Goal: Task Accomplishment & Management: Complete application form

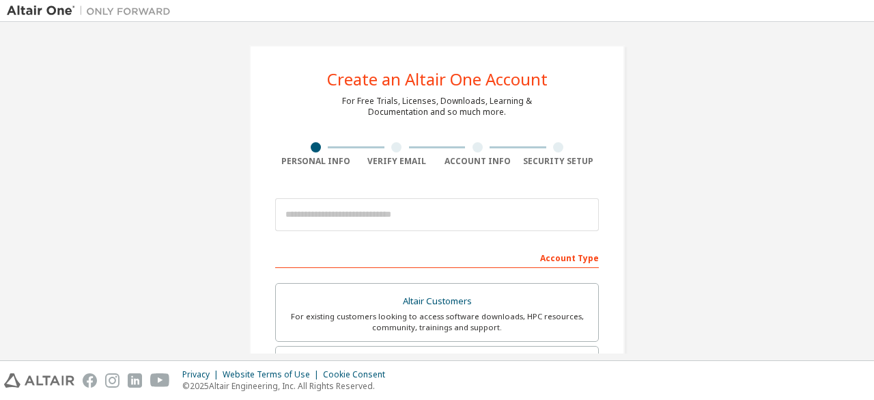
scroll to position [34, 0]
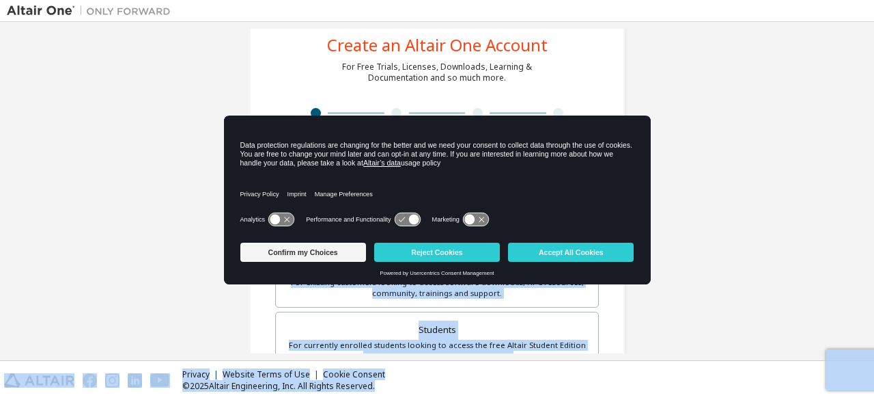
click at [336, 219] on body "Create an Altair One Account For Free Trials, Licenses, Downloads, Learning & D…" at bounding box center [437, 200] width 874 height 400
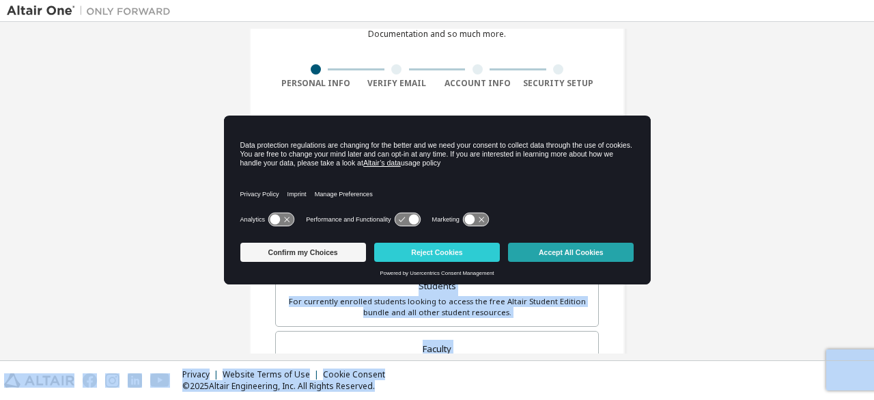
click at [610, 254] on button "Accept All Cookies" at bounding box center [571, 251] width 126 height 19
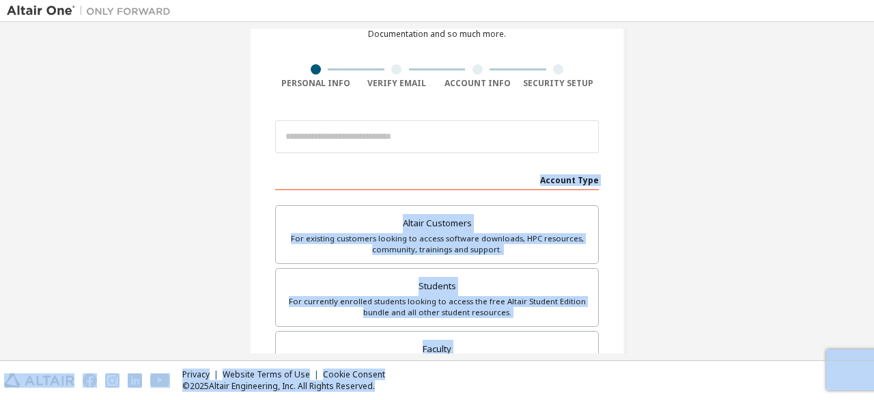
click at [421, 171] on div "Account Type" at bounding box center [437, 179] width 324 height 22
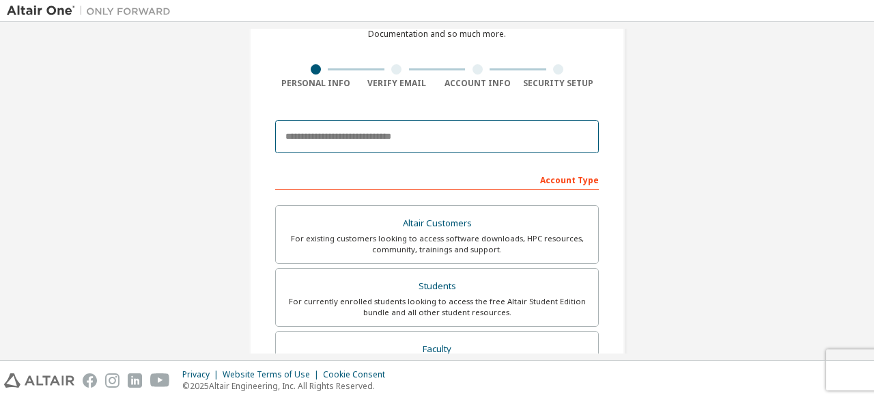
click at [378, 141] on input "email" at bounding box center [437, 136] width 324 height 33
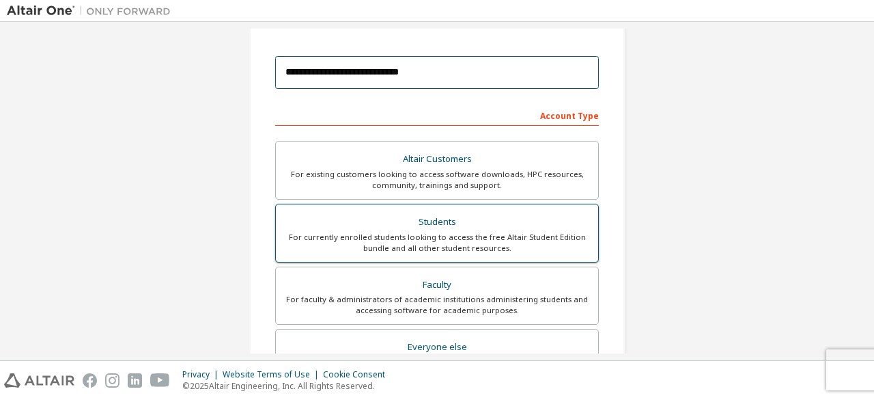
scroll to position [141, 0]
type input "**********"
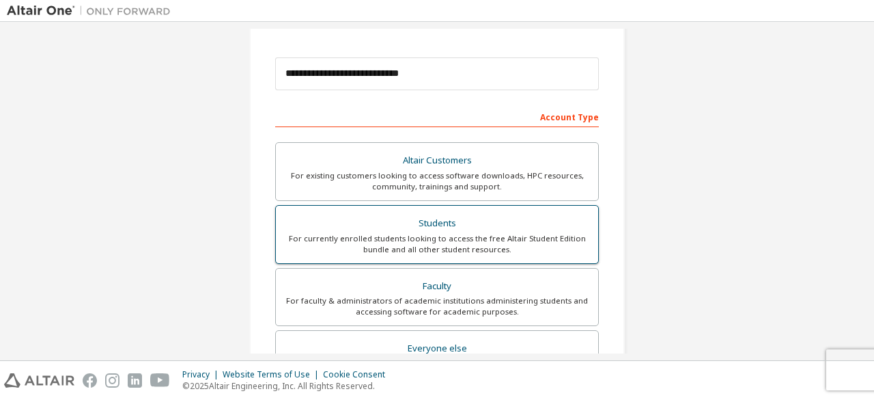
click at [459, 230] on div "Students" at bounding box center [437, 223] width 306 height 19
click at [421, 216] on div "Students" at bounding box center [437, 223] width 306 height 19
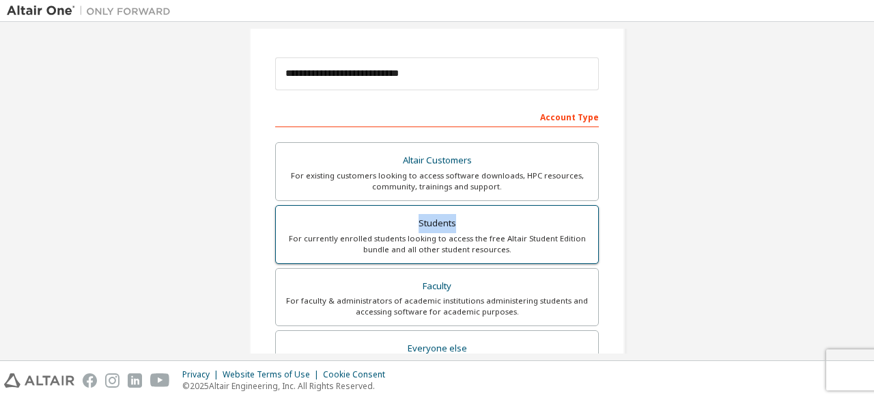
click at [421, 216] on div "Students" at bounding box center [437, 223] width 306 height 19
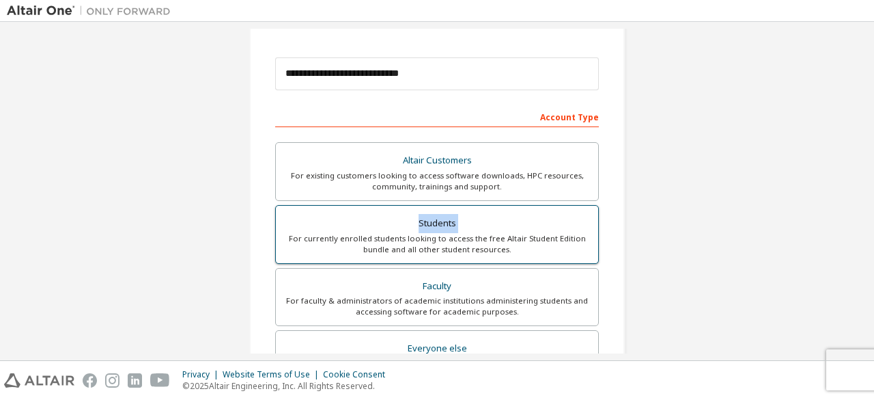
click at [421, 216] on div "Students" at bounding box center [437, 223] width 306 height 19
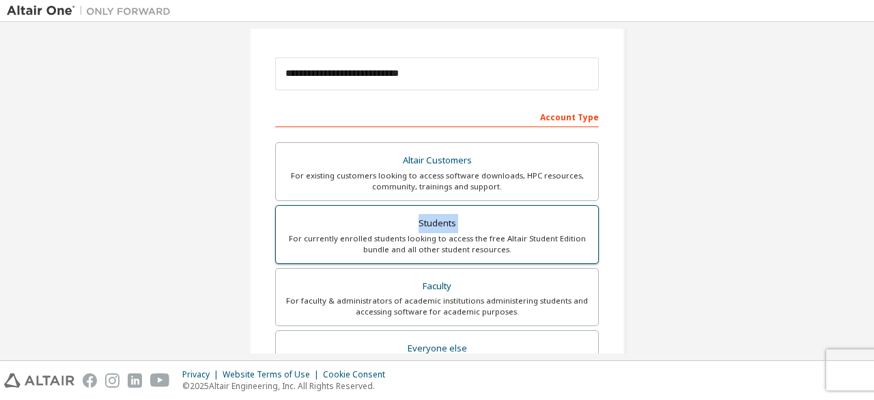
click at [421, 216] on div "Students" at bounding box center [437, 223] width 306 height 19
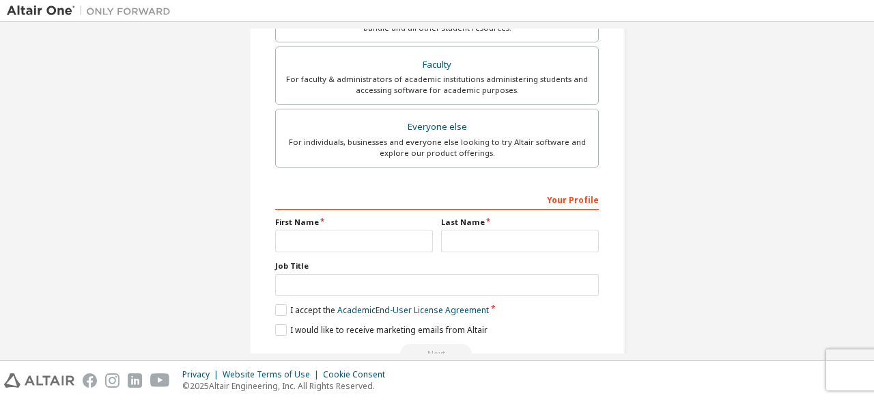
scroll to position [395, 0]
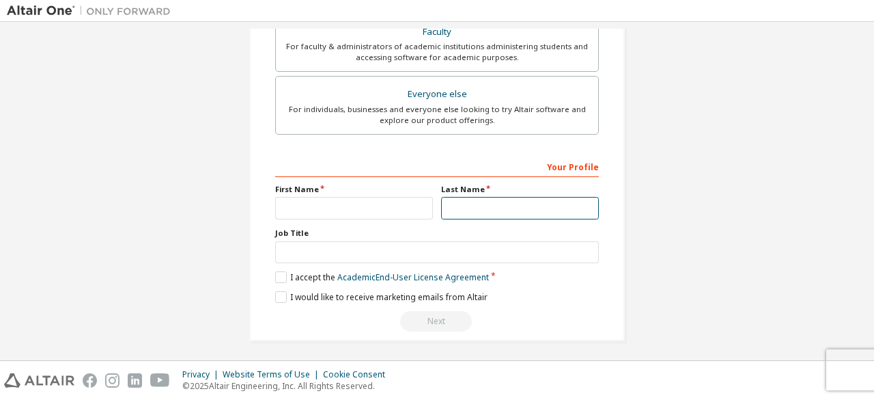
click at [471, 202] on input "text" at bounding box center [520, 208] width 158 height 23
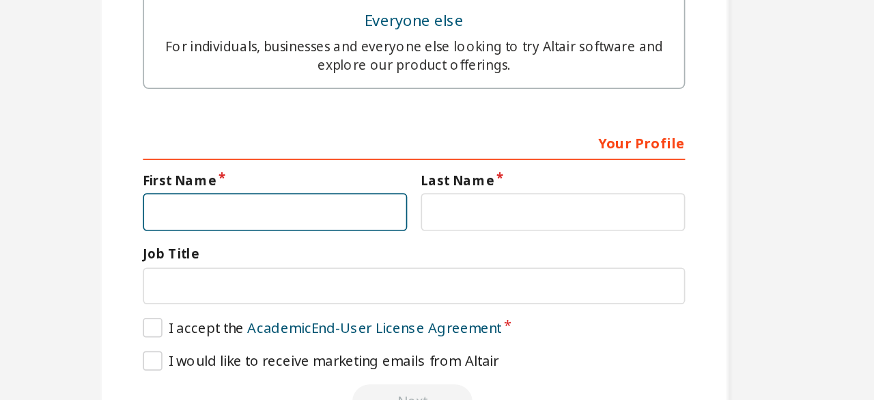
click at [367, 208] on input "text" at bounding box center [354, 208] width 158 height 23
type input "********"
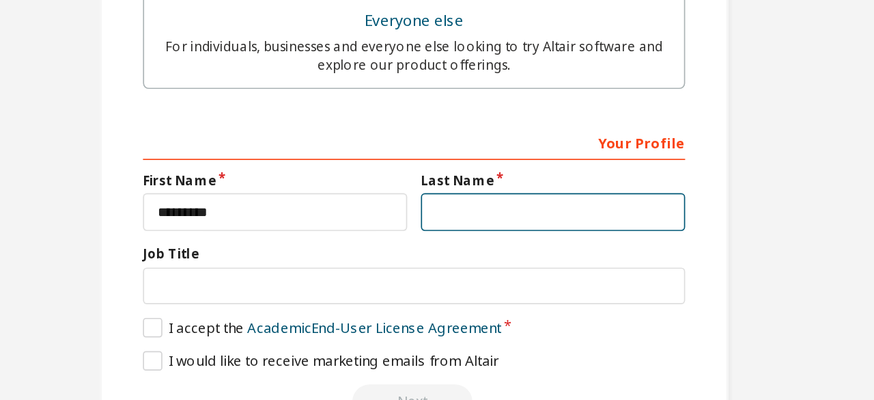
click at [456, 210] on input "text" at bounding box center [520, 208] width 158 height 23
type input "*****"
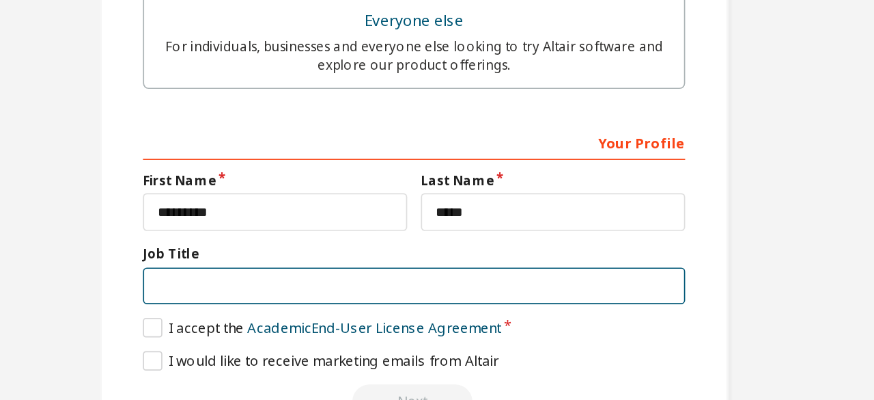
click at [346, 245] on input "text" at bounding box center [437, 252] width 324 height 23
type input "*******"
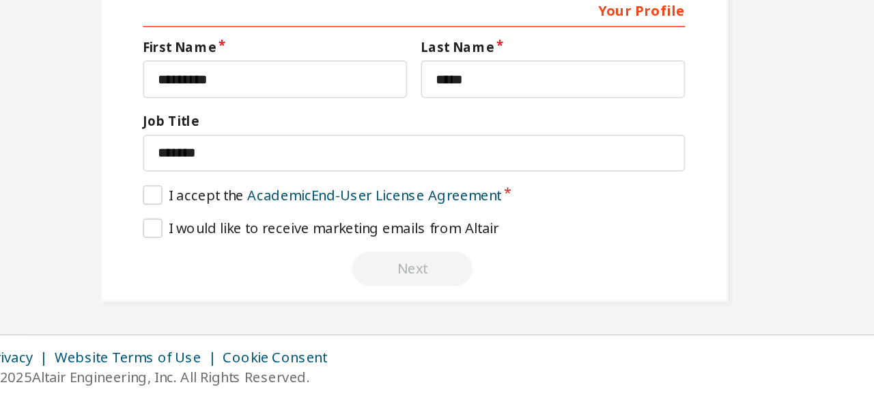
click at [475, 305] on div "Your Profile First Name ******** Last Name ***** Job Title ******* Please provi…" at bounding box center [437, 243] width 324 height 177
click at [284, 278] on label "I accept the Academic End-User License Agreement" at bounding box center [382, 277] width 214 height 12
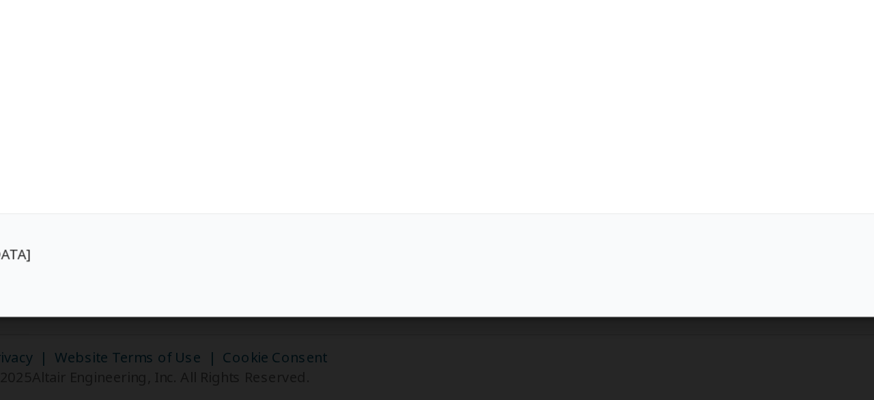
click at [283, 304] on div "Open PDF in New Tab I Accept" at bounding box center [437, 319] width 738 height 62
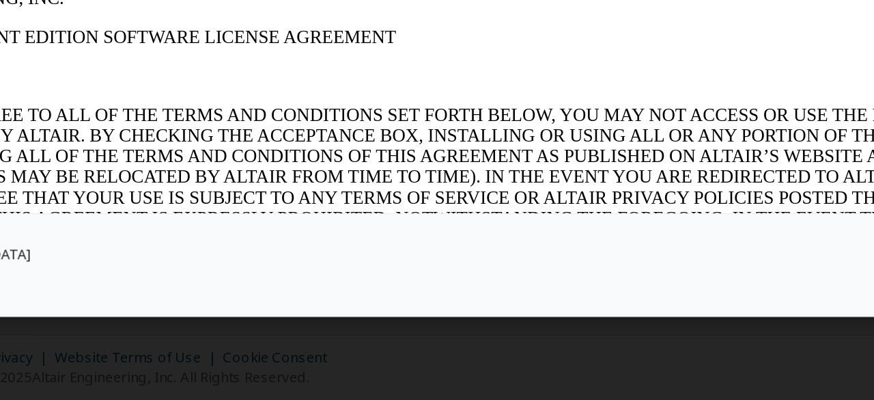
scroll to position [0, 0]
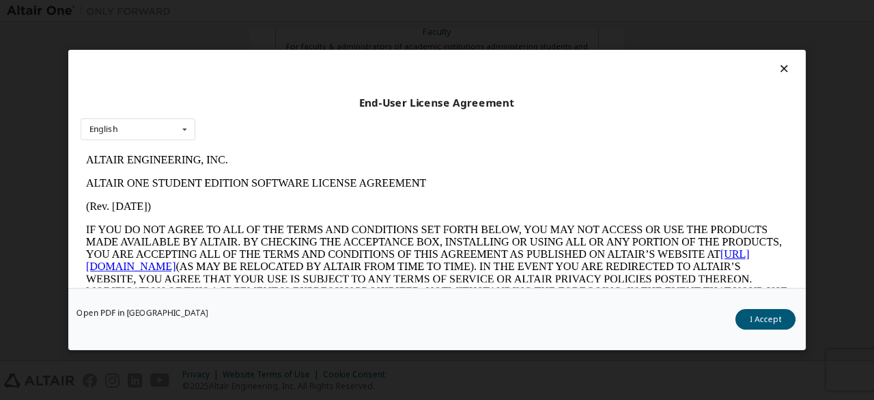
click at [779, 65] on icon at bounding box center [784, 68] width 14 height 12
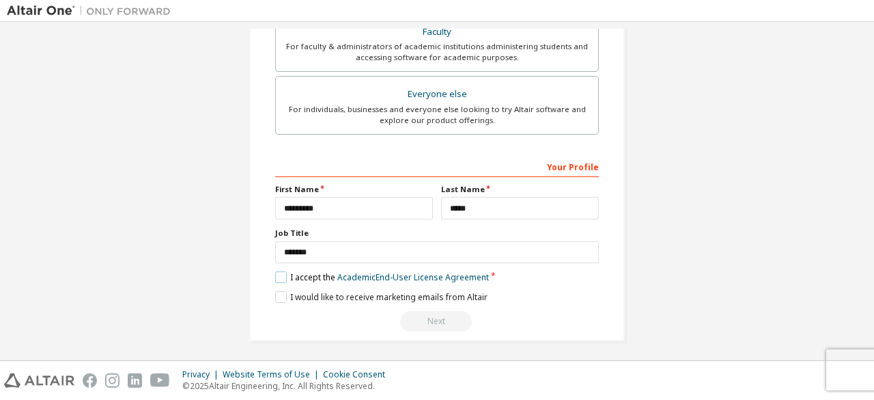
click at [275, 275] on label "I accept the Academic End-User License Agreement" at bounding box center [382, 277] width 214 height 12
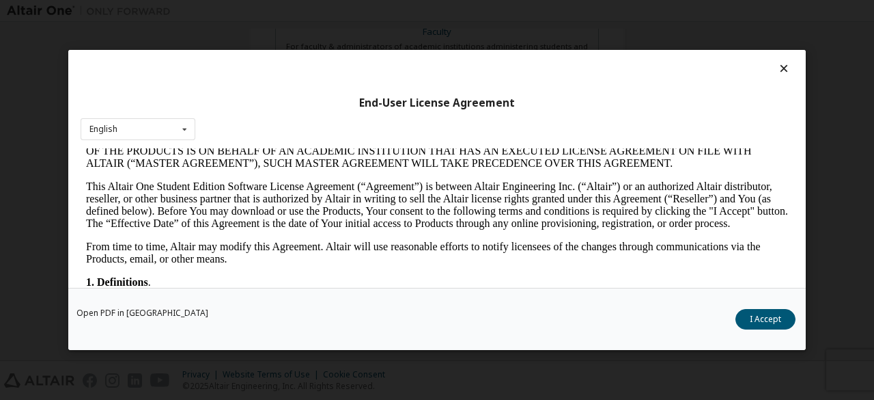
scroll to position [153, 0]
click at [761, 301] on div "Open PDF in New Tab I Accept" at bounding box center [437, 319] width 738 height 62
click at [766, 311] on button "I Accept" at bounding box center [766, 319] width 60 height 20
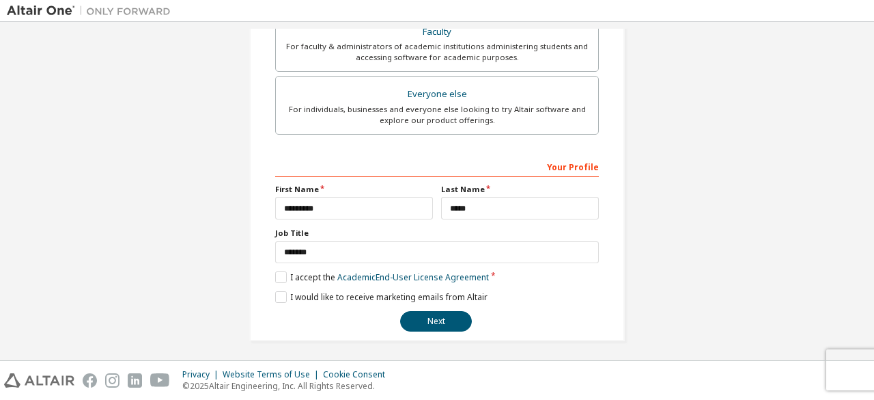
click at [281, 299] on div "**********" at bounding box center [437, 243] width 324 height 177
click at [275, 291] on label "I would like to receive marketing emails from Altair" at bounding box center [381, 297] width 212 height 12
click at [429, 316] on button "Next" at bounding box center [436, 321] width 72 height 20
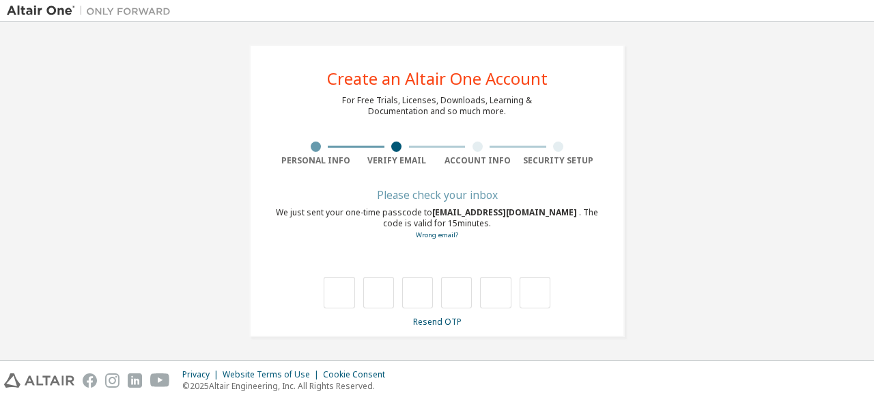
scroll to position [0, 0]
type input "*"
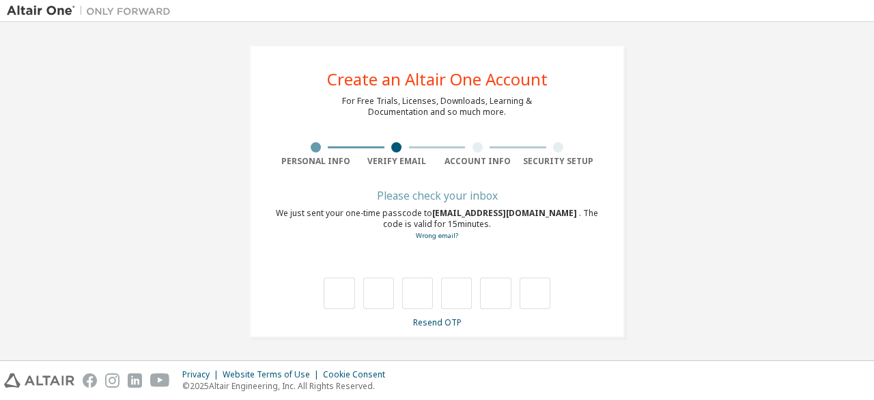
type input "*"
